Goal: Task Accomplishment & Management: Manage account settings

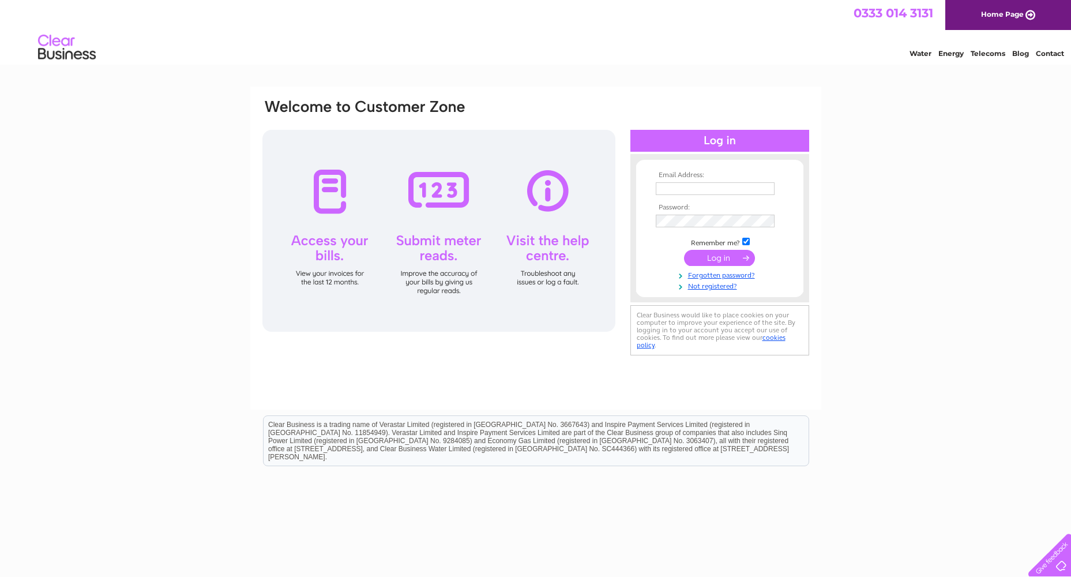
click at [708, 194] on input "text" at bounding box center [715, 188] width 119 height 13
type input "Property@northlan.gov.uk"
click at [734, 267] on td at bounding box center [720, 258] width 134 height 22
click at [735, 259] on input "submit" at bounding box center [719, 258] width 71 height 16
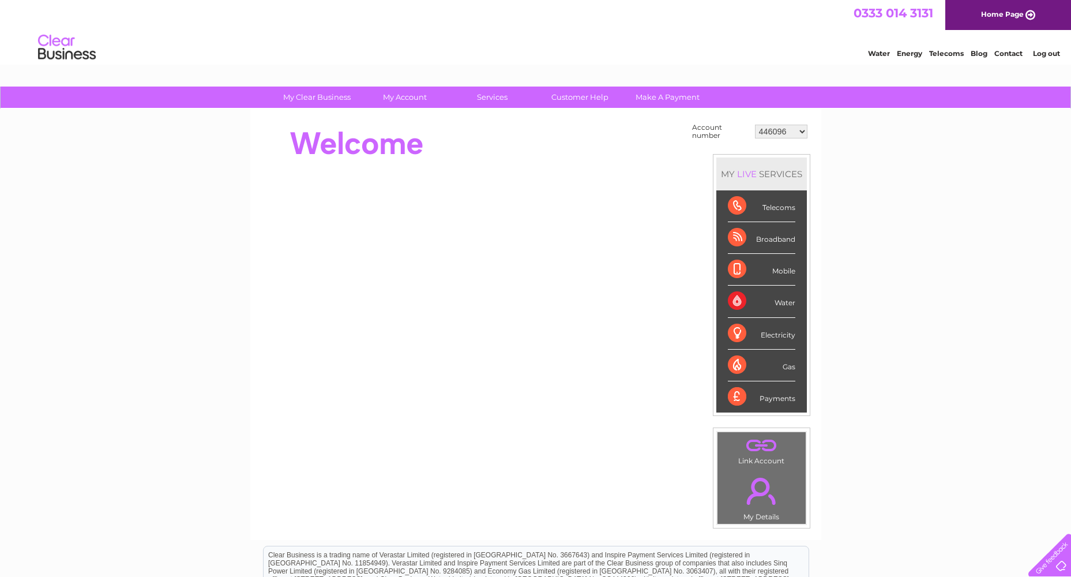
click at [790, 128] on select "446096 909707 932818 942345 946760 946923 985263 989391 993957 994249 996910 10…" at bounding box center [781, 132] width 52 height 14
